Goal: Information Seeking & Learning: Understand process/instructions

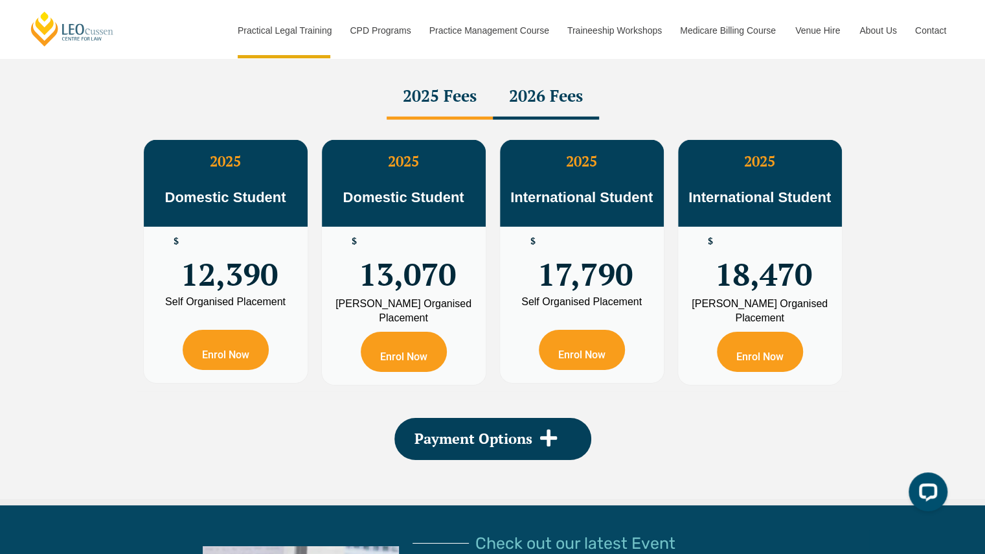
scroll to position [2342, 0]
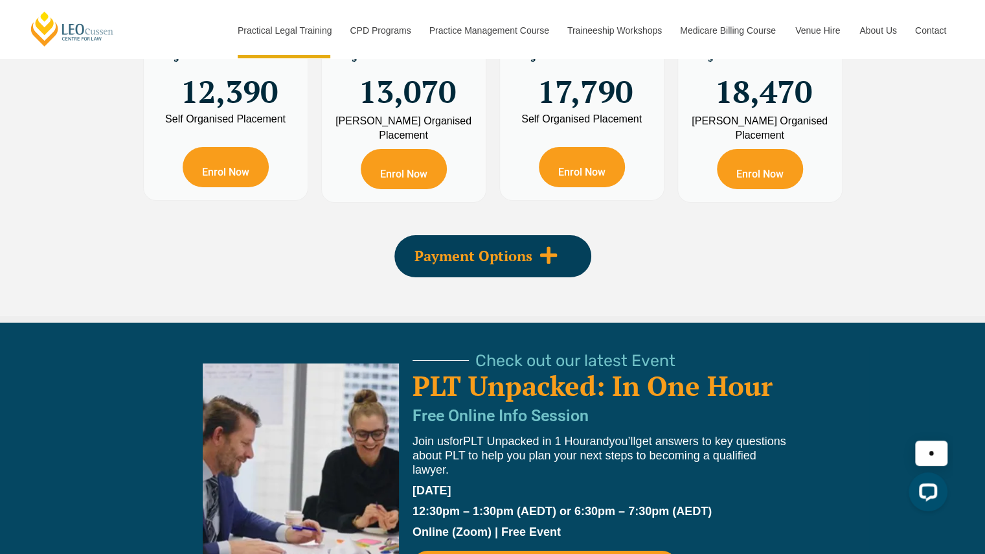
click at [467, 249] on span "Payment Options" at bounding box center [474, 256] width 118 height 14
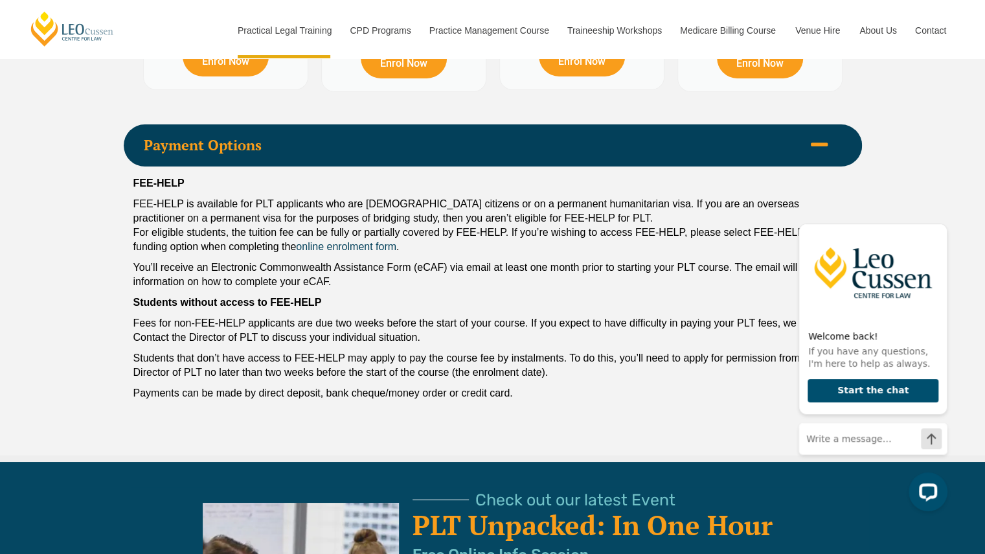
scroll to position [2632, 0]
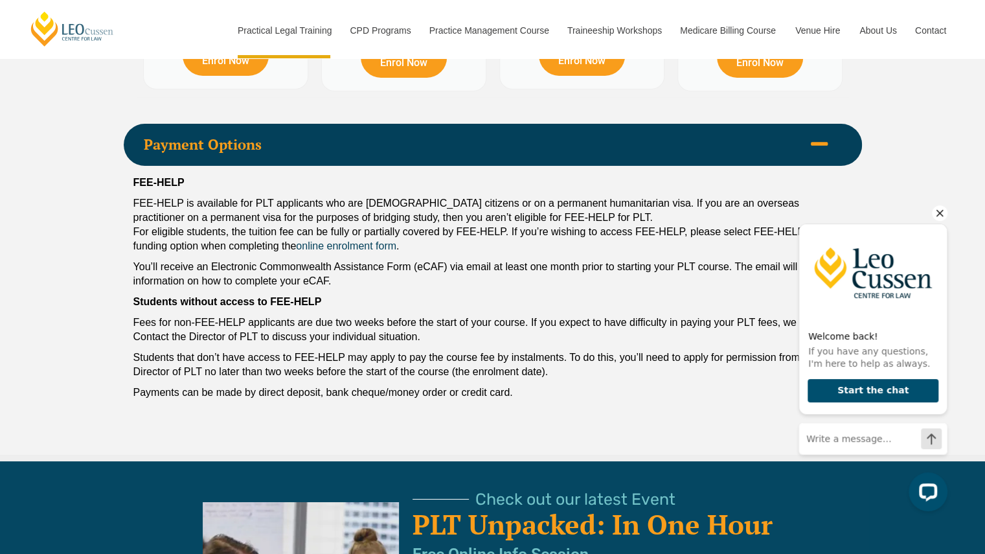
click at [940, 218] on icon "Hide greeting" at bounding box center [940, 213] width 16 height 16
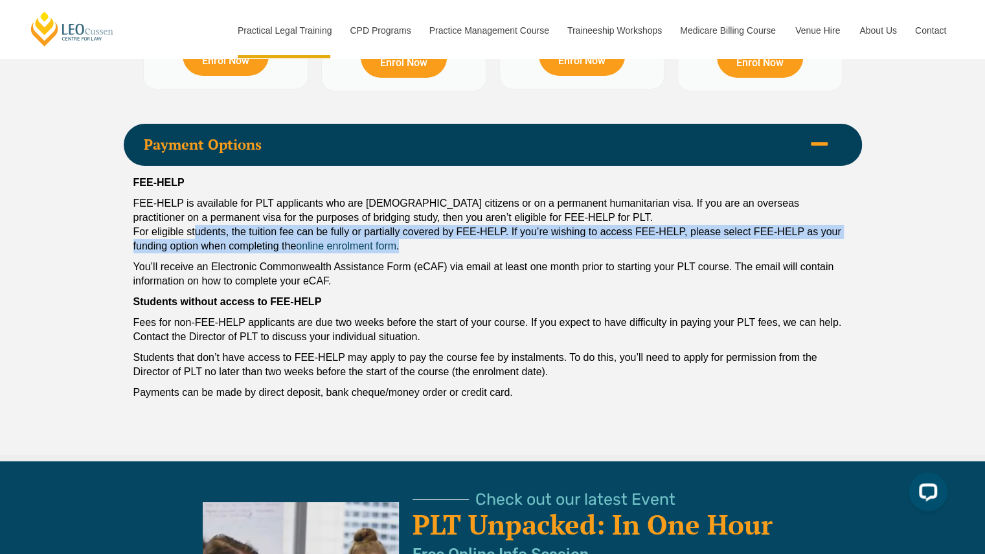
drag, startPoint x: 194, startPoint y: 212, endPoint x: 437, endPoint y: 228, distance: 243.5
click at [437, 228] on p "FEE-HELP is available for PLT applicants who are [DEMOGRAPHIC_DATA] citizens or…" at bounding box center [492, 224] width 719 height 57
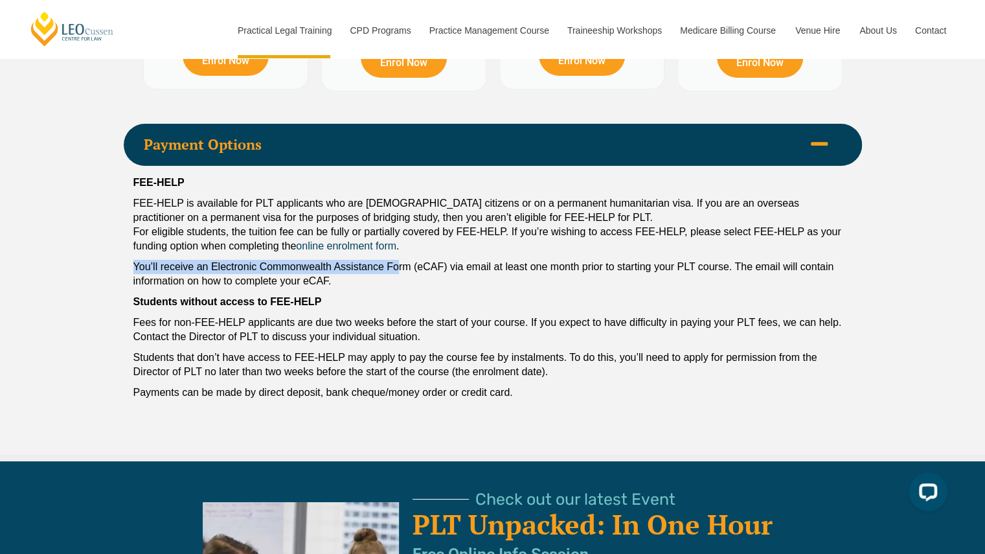
drag, startPoint x: 131, startPoint y: 246, endPoint x: 398, endPoint y: 249, distance: 267.6
click at [398, 249] on div "FEE-HELP FEE-HELP is available for PLT applicants who are [DEMOGRAPHIC_DATA] ci…" at bounding box center [493, 291] width 739 height 250
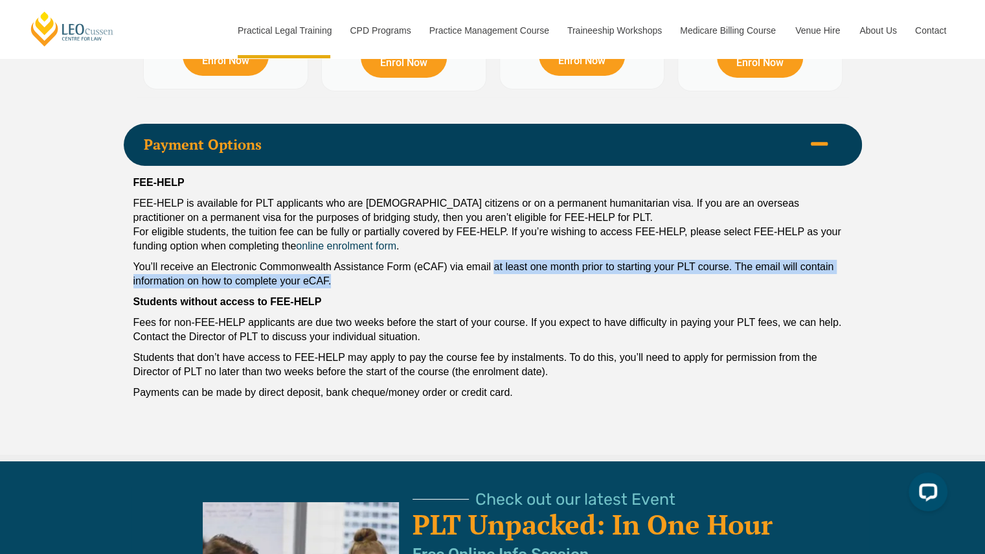
drag, startPoint x: 495, startPoint y: 246, endPoint x: 562, endPoint y: 255, distance: 67.4
click at [562, 260] on p "You’ll receive an Electronic Commonwealth Assistance Form (eCAF) via email at l…" at bounding box center [492, 274] width 719 height 29
